Goal: Task Accomplishment & Management: Complete application form

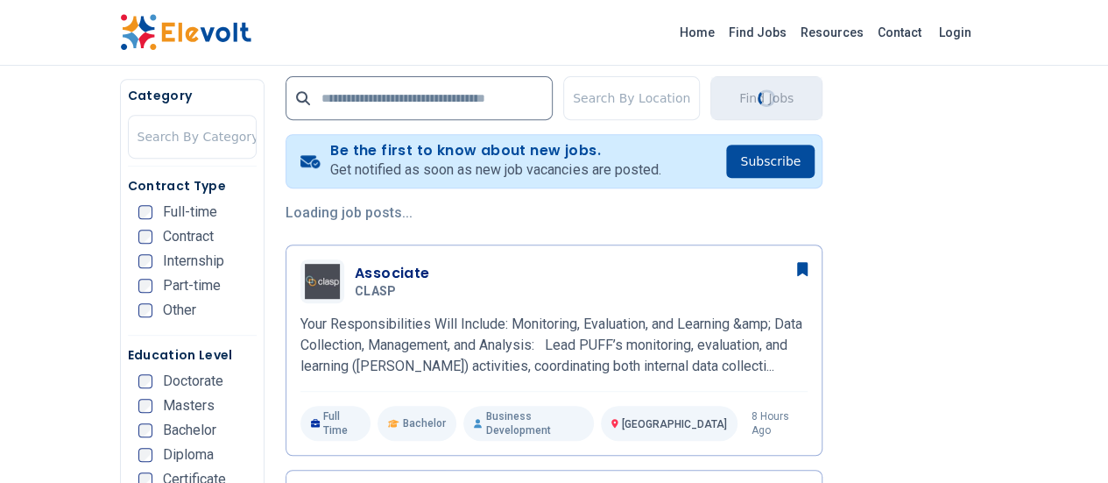
scroll to position [422, 0]
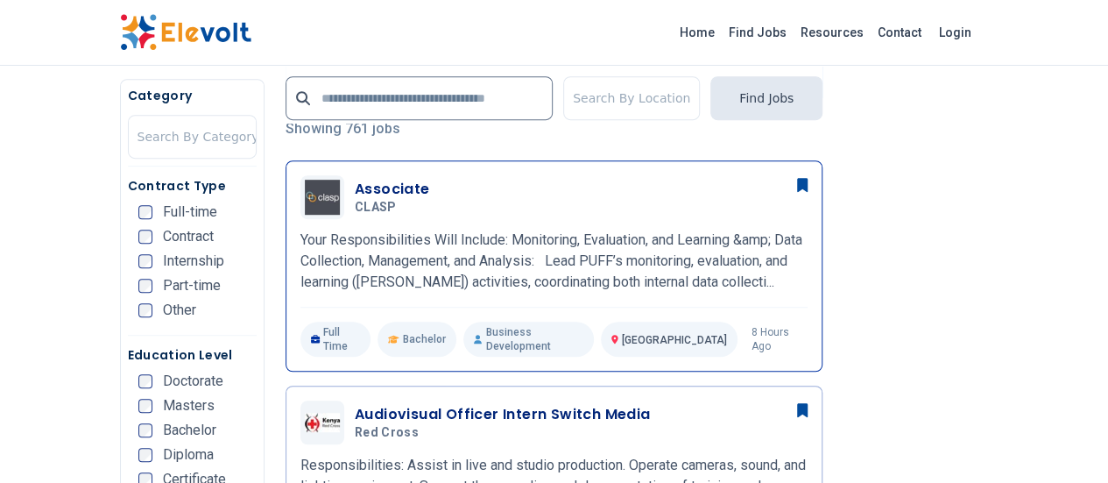
click at [355, 187] on h3 "Associate" at bounding box center [392, 189] width 75 height 21
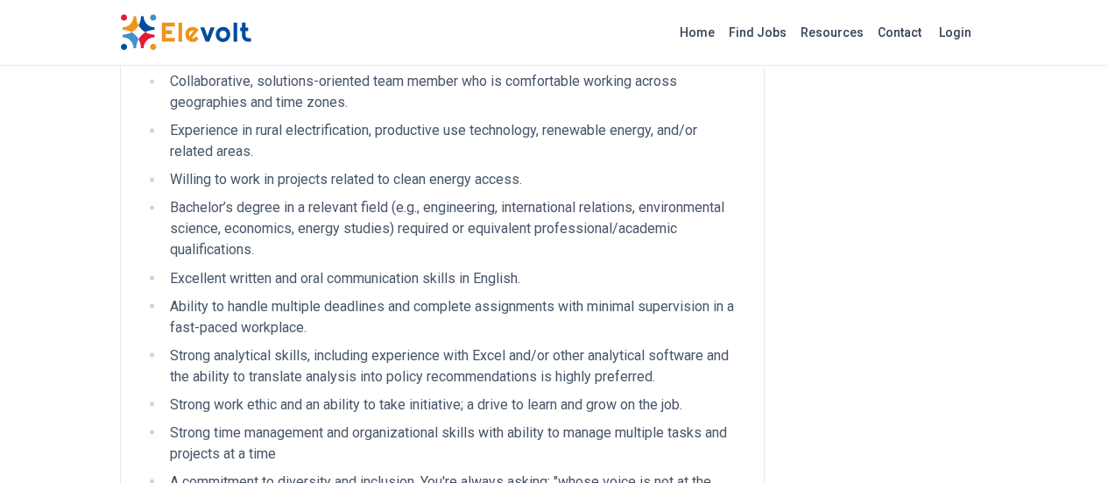
scroll to position [1499, 0]
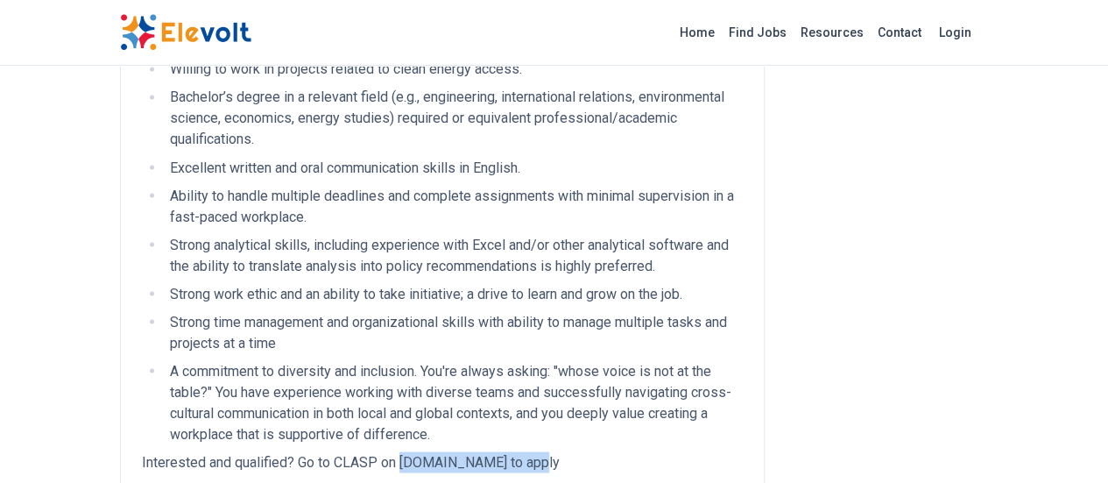
drag, startPoint x: 296, startPoint y: 210, endPoint x: 440, endPoint y: 213, distance: 143.7
click at [440, 451] on p "Interested and qualified? Go to CLASP on workforcenow.adp.com to apply" at bounding box center [442, 461] width 601 height 21
copy p "workforcenow.adp.com"
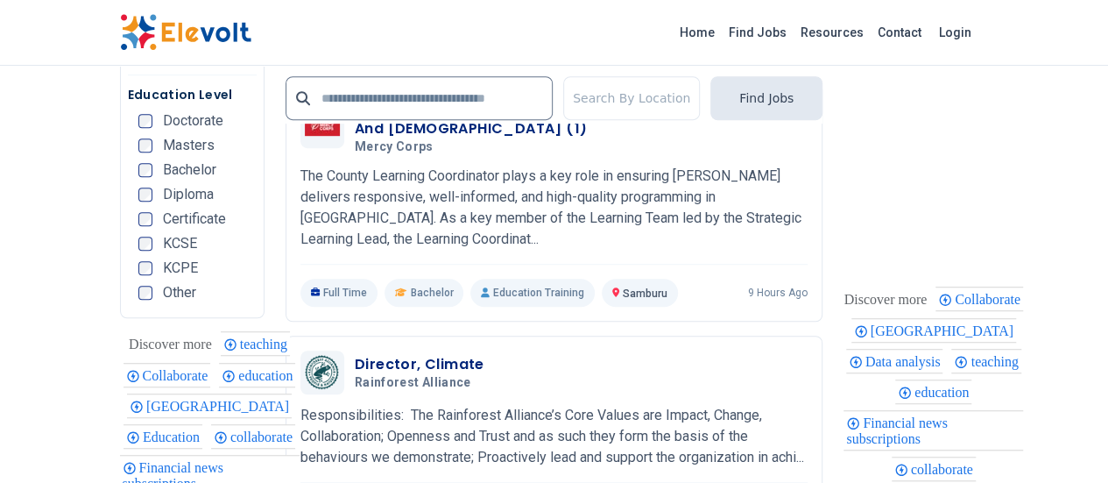
scroll to position [3982, 0]
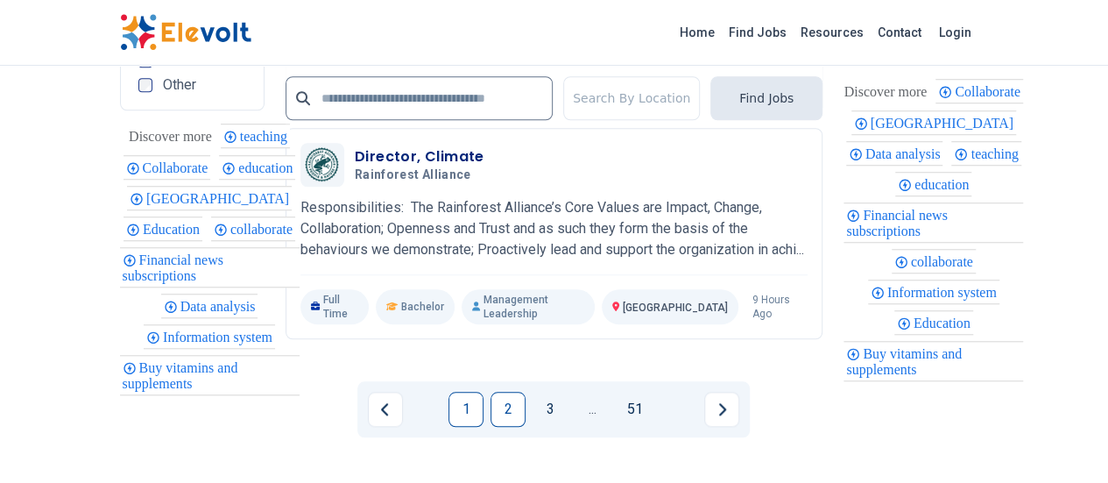
click at [509, 392] on link "2" at bounding box center [507, 409] width 35 height 35
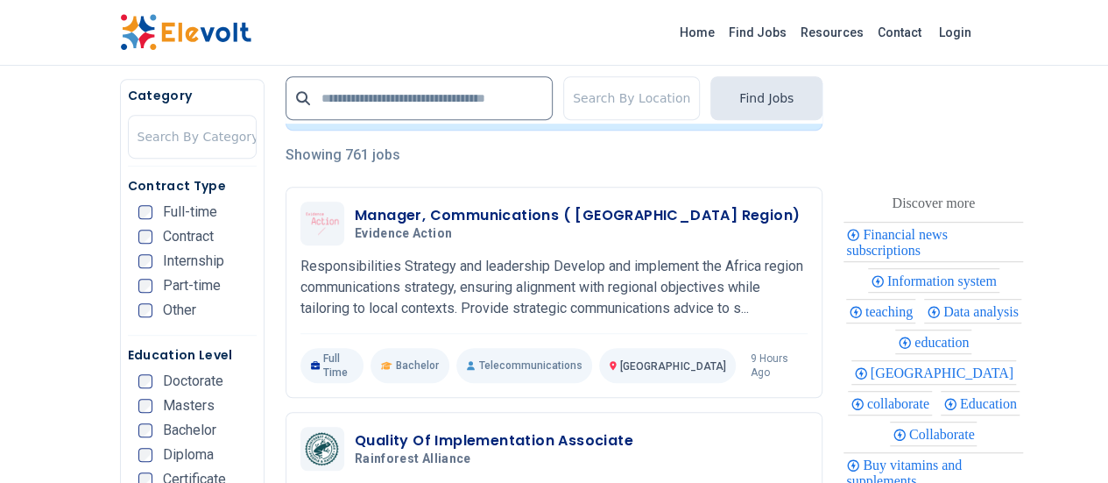
scroll to position [487, 0]
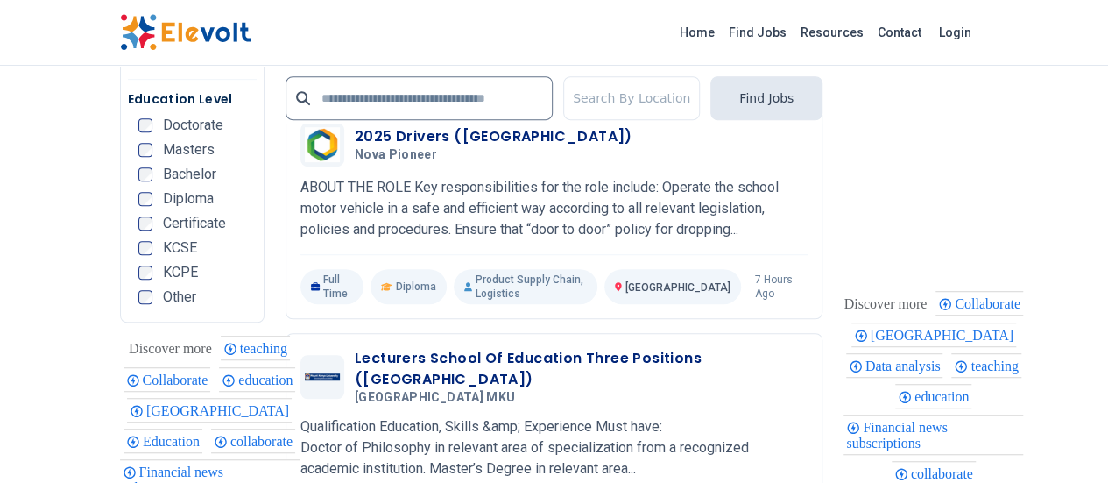
scroll to position [3805, 0]
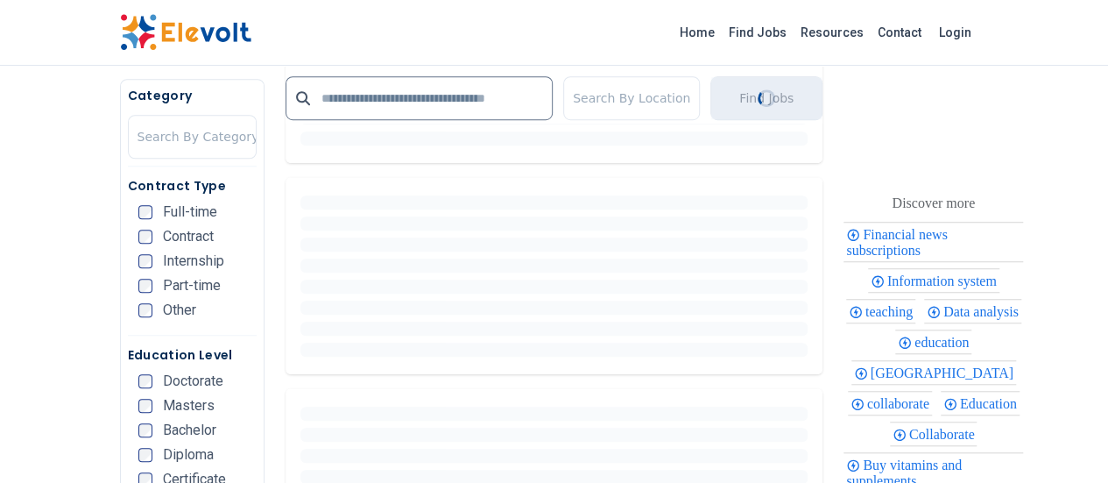
scroll to position [363, 0]
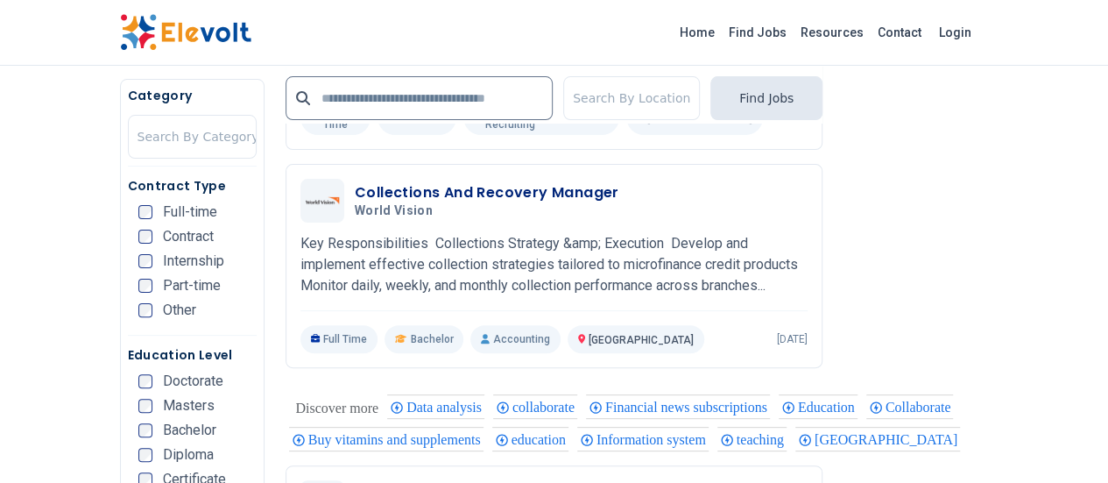
scroll to position [3272, 0]
